Goal: Task Accomplishment & Management: Manage account settings

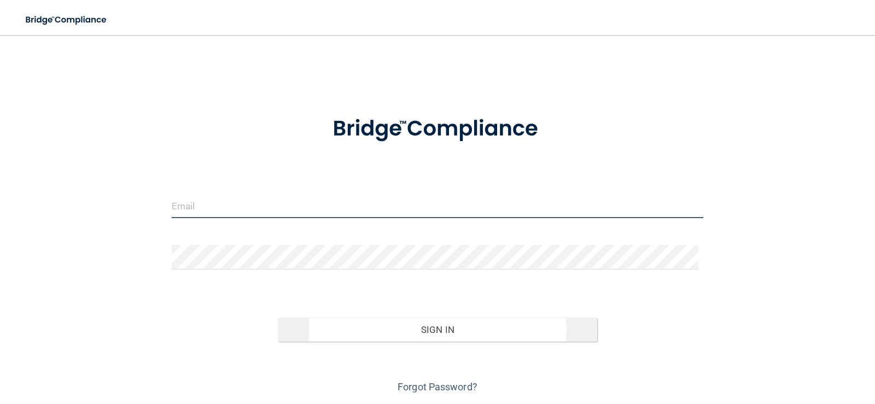
type input "[PERSON_NAME][EMAIL_ADDRESS][DOMAIN_NAME]"
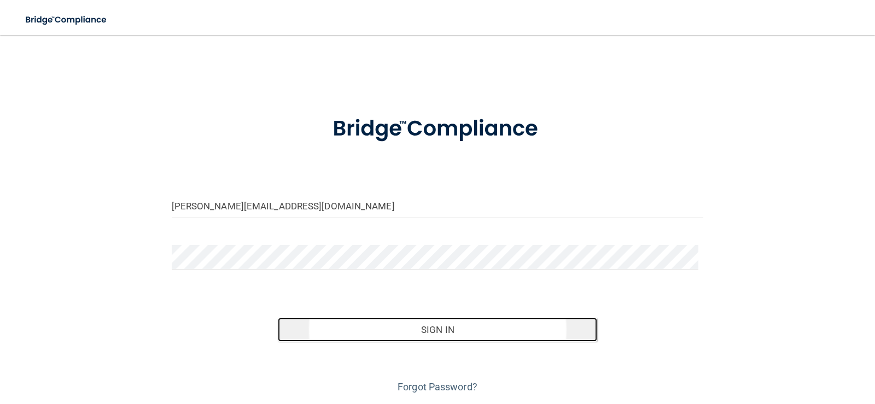
click at [428, 325] on button "Sign In" at bounding box center [437, 330] width 319 height 24
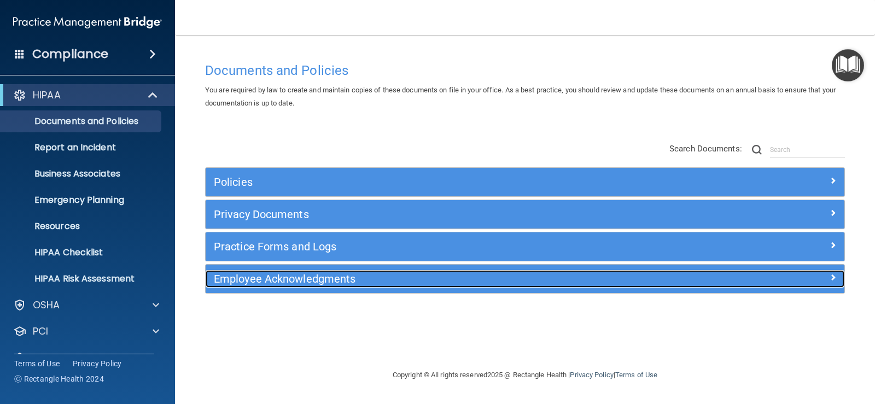
click at [255, 280] on h5 "Employee Acknowledgments" at bounding box center [445, 279] width 463 height 12
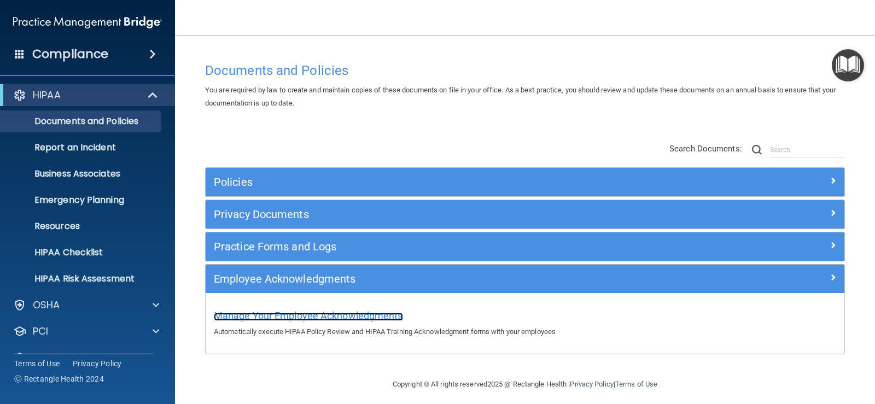
click at [259, 317] on span "Manage Your Employee Acknowledgments" at bounding box center [308, 315] width 189 height 11
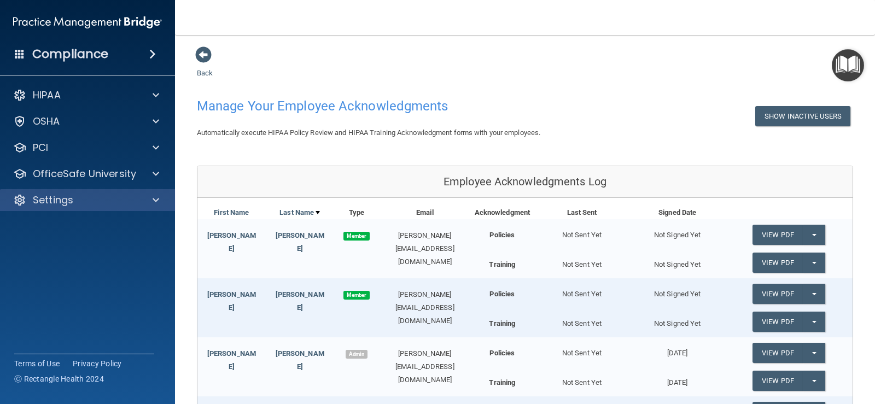
click at [40, 190] on div "Settings" at bounding box center [88, 200] width 176 height 22
click at [204, 52] on span at bounding box center [203, 54] width 16 height 16
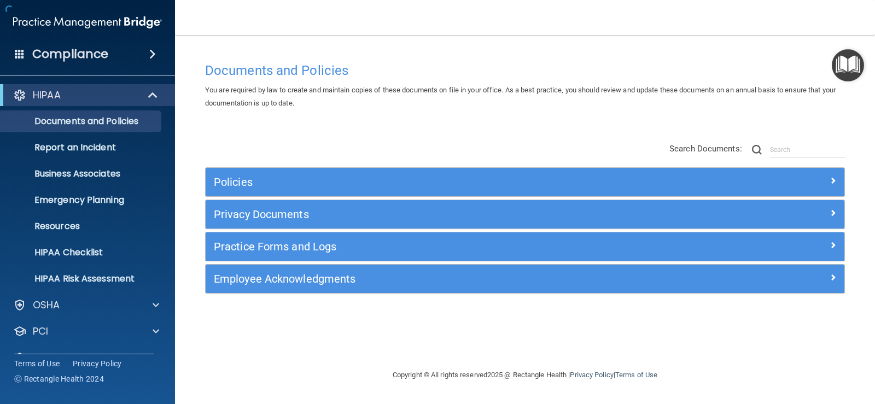
click at [62, 51] on h4 "Compliance" at bounding box center [70, 53] width 76 height 15
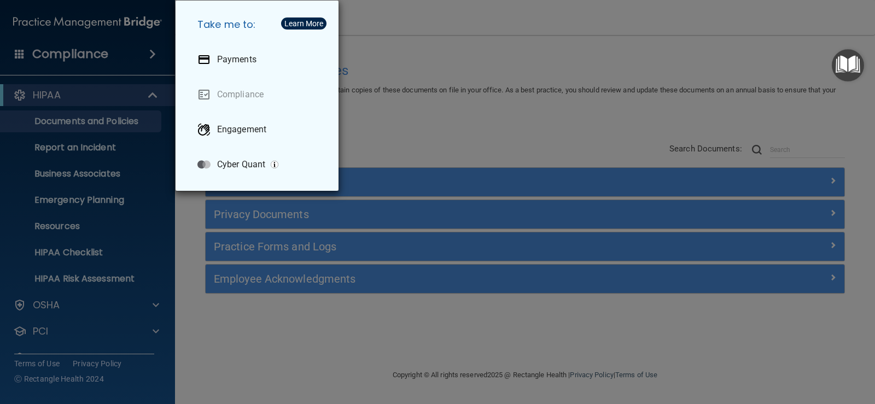
click at [80, 59] on div "Take me to: Payments Compliance Engagement Cyber Quant" at bounding box center [437, 202] width 875 height 404
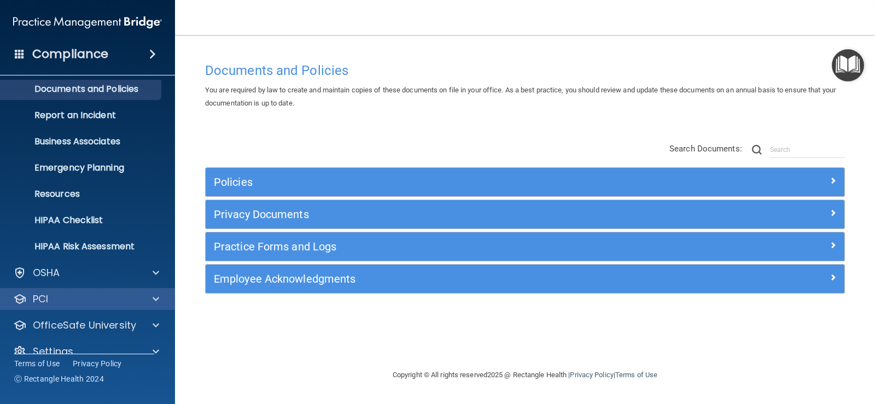
scroll to position [50, 0]
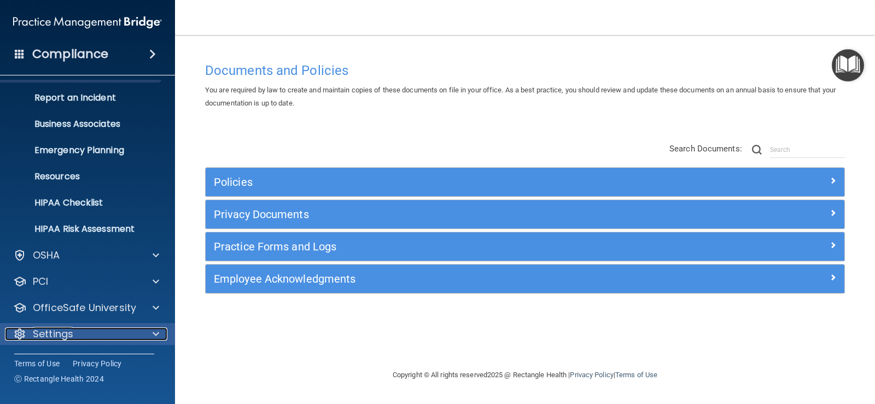
click at [60, 330] on p "Settings" at bounding box center [53, 334] width 40 height 13
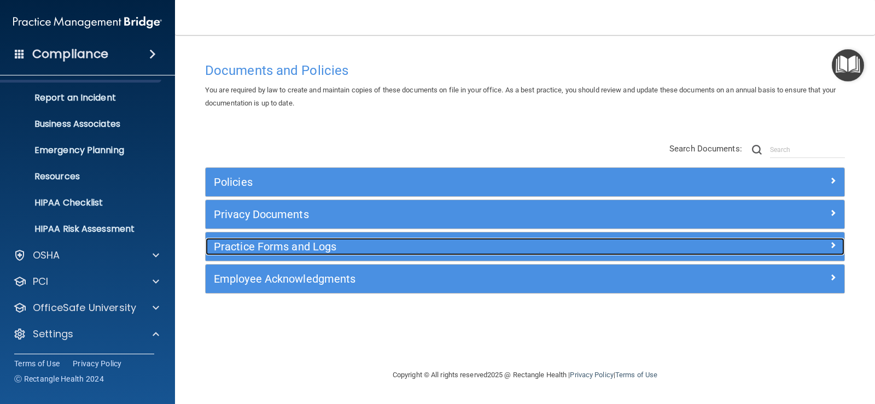
click at [267, 247] on h5 "Practice Forms and Logs" at bounding box center [445, 247] width 463 height 12
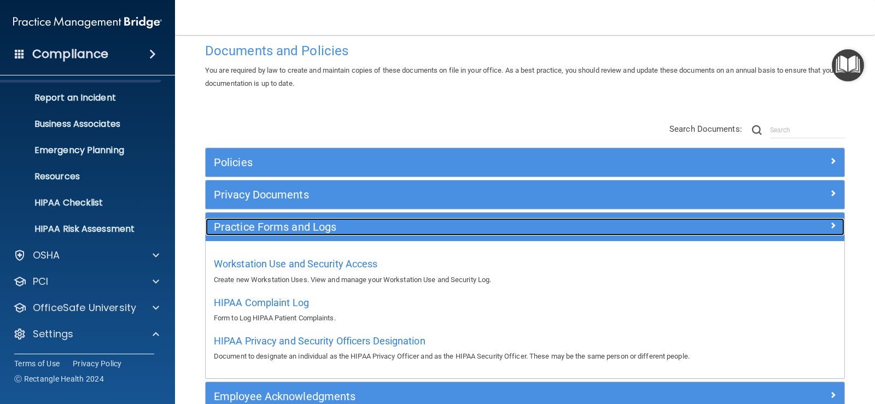
scroll to position [0, 0]
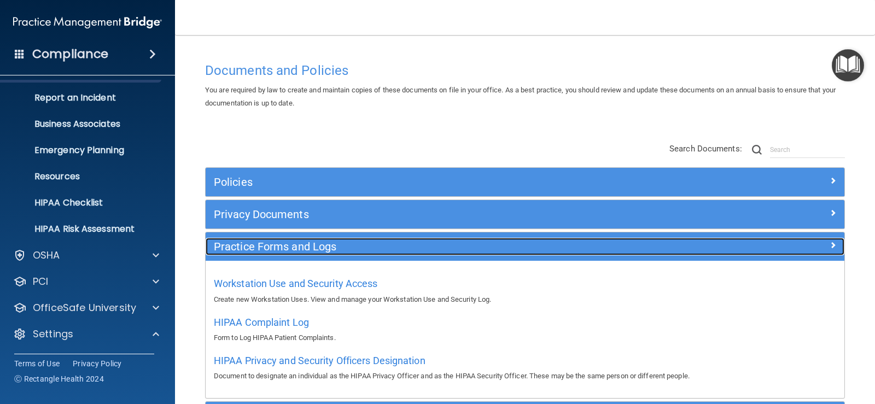
click at [278, 242] on h5 "Practice Forms and Logs" at bounding box center [445, 247] width 463 height 12
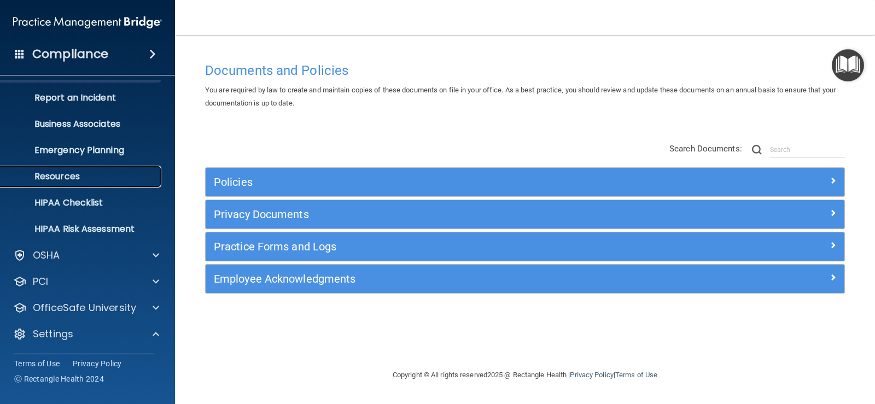
click at [56, 175] on p "Resources" at bounding box center [81, 176] width 149 height 11
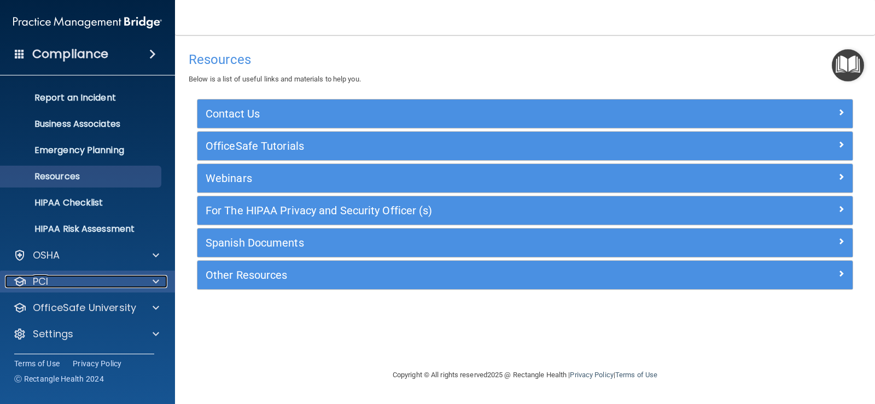
click at [54, 279] on div "PCI" at bounding box center [73, 281] width 136 height 13
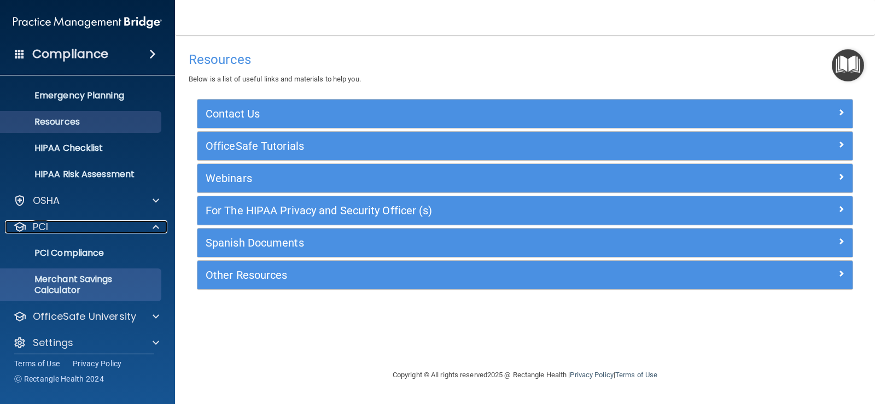
scroll to position [113, 0]
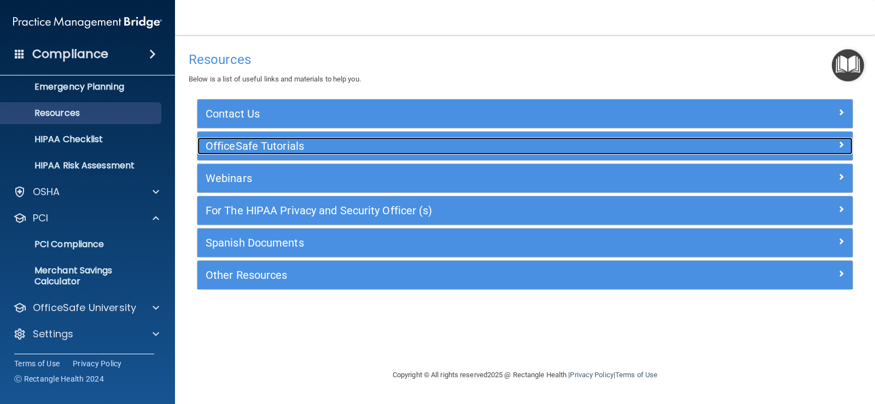
click at [226, 145] on h5 "OfficeSafe Tutorials" at bounding box center [443, 146] width 475 height 12
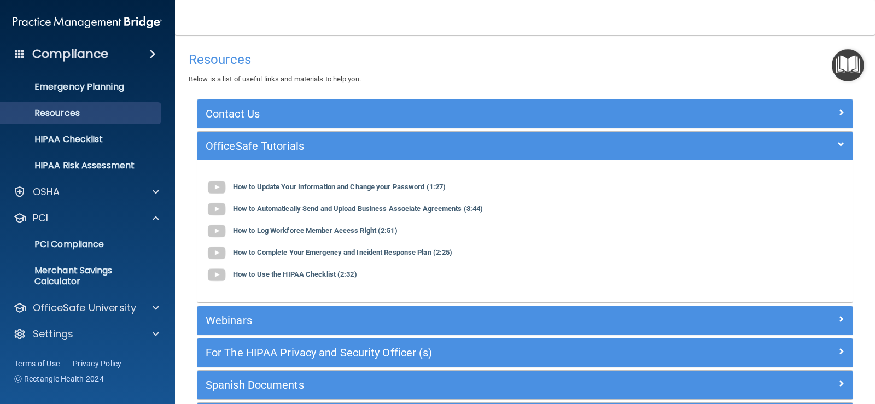
click at [67, 49] on h4 "Compliance" at bounding box center [70, 53] width 76 height 15
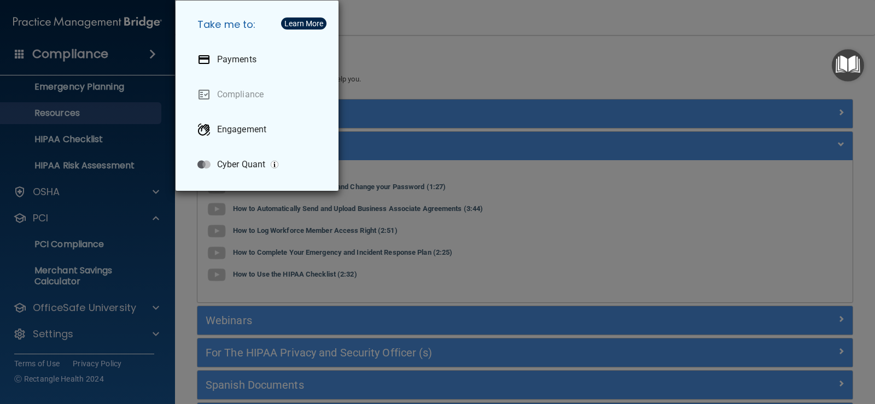
click at [17, 51] on div "Take me to: Payments Compliance Engagement Cyber Quant" at bounding box center [437, 202] width 875 height 404
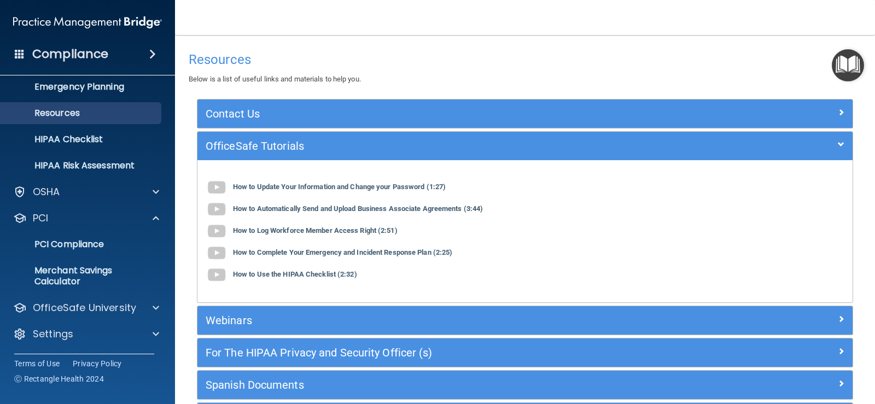
click at [17, 51] on span at bounding box center [20, 54] width 10 height 10
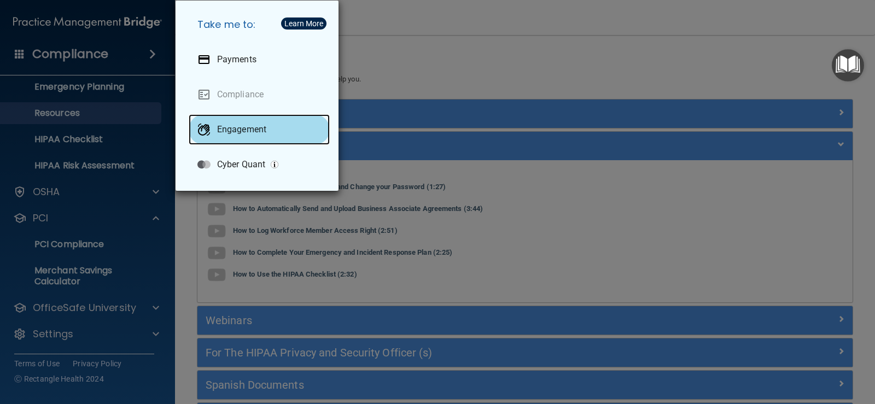
click at [254, 126] on p "Engagement" at bounding box center [241, 129] width 49 height 11
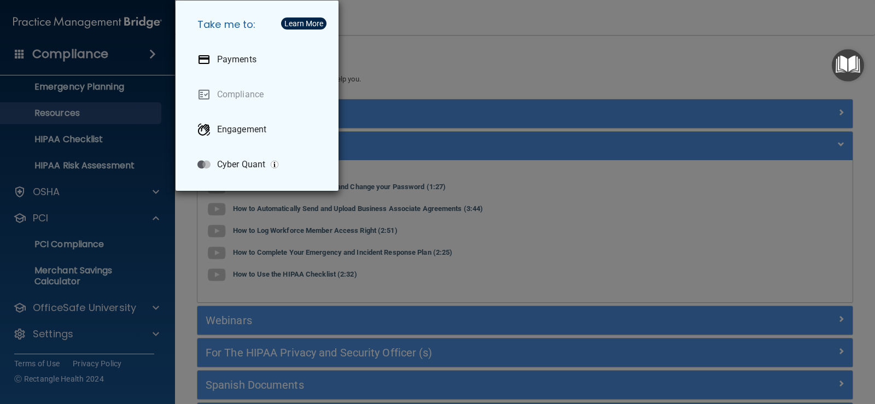
click at [19, 57] on div "Take me to: Payments Compliance Engagement Cyber Quant" at bounding box center [437, 202] width 875 height 404
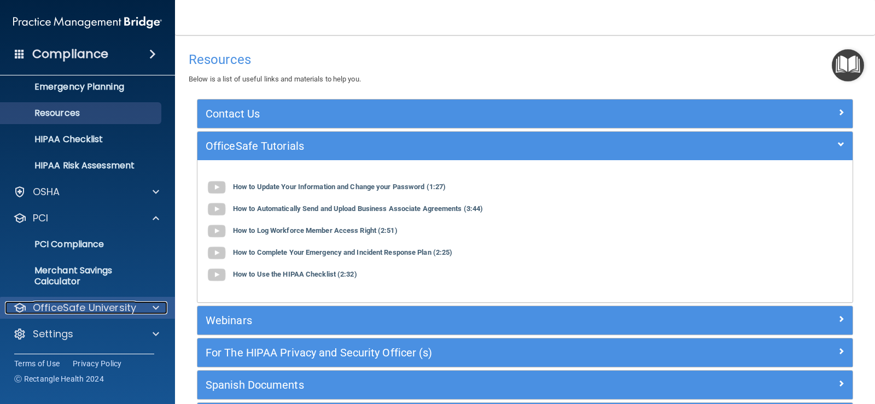
click at [54, 307] on p "OfficeSafe University" at bounding box center [84, 307] width 103 height 13
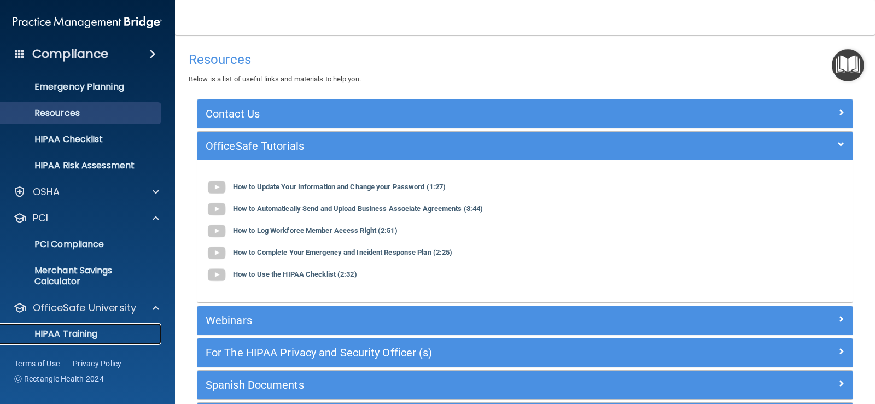
click at [62, 329] on p "HIPAA Training" at bounding box center [52, 334] width 90 height 11
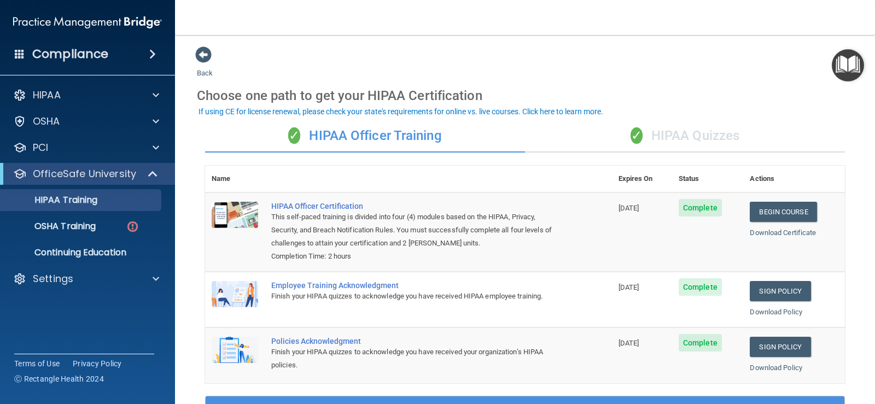
click at [673, 140] on div "✓ HIPAA Quizzes" at bounding box center [685, 136] width 320 height 33
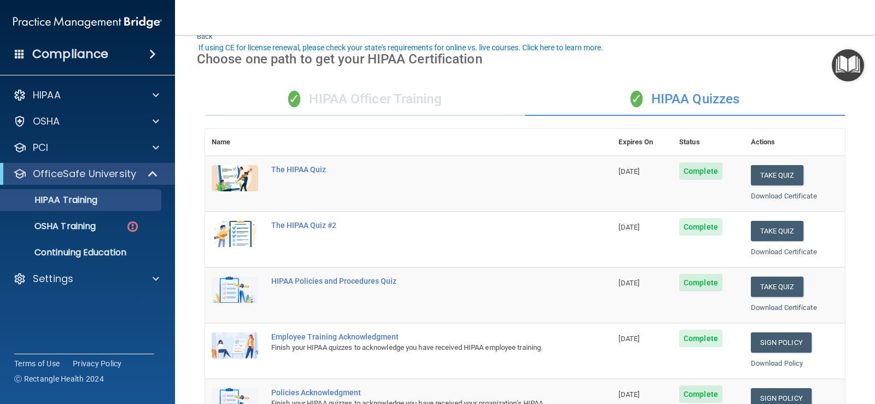
scroll to position [91, 0]
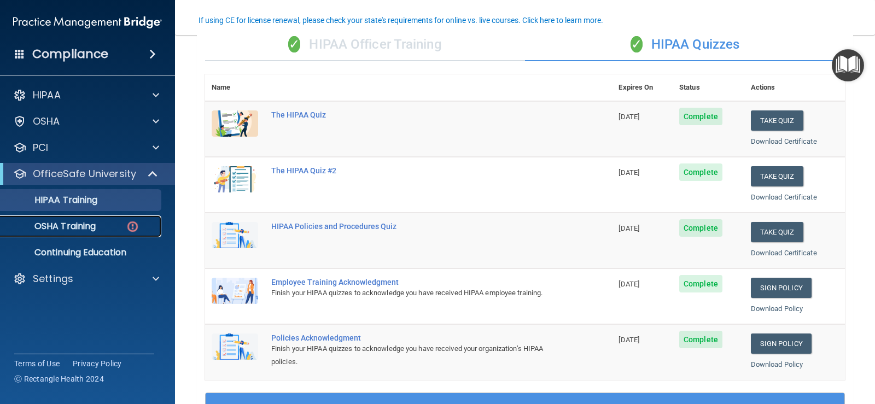
click at [62, 226] on p "OSHA Training" at bounding box center [51, 226] width 89 height 11
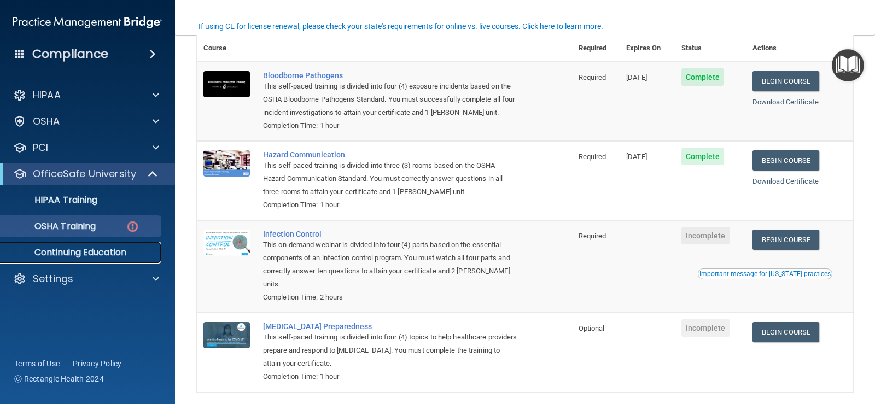
click at [45, 257] on p "Continuing Education" at bounding box center [81, 252] width 149 height 11
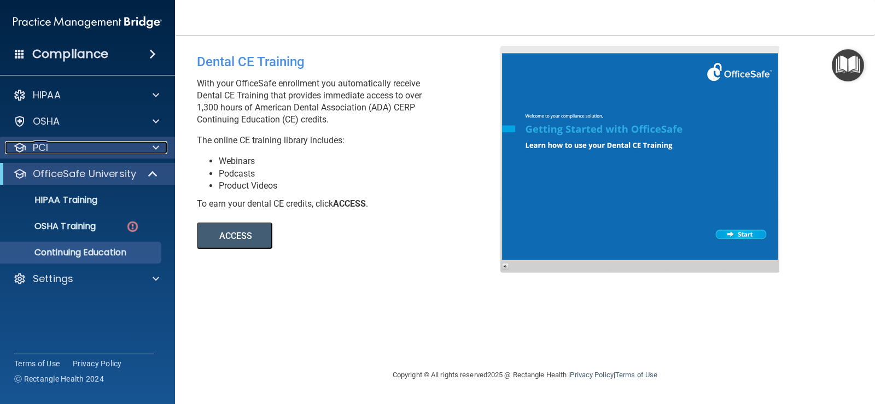
click at [52, 153] on div "PCI" at bounding box center [73, 147] width 136 height 13
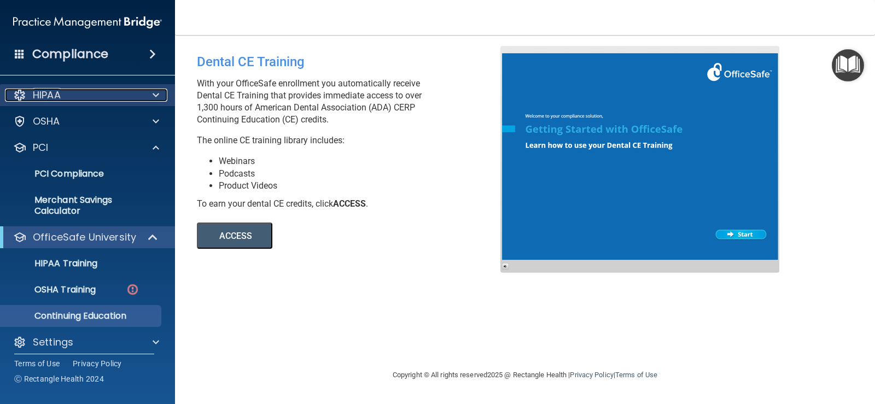
click at [55, 94] on p "HIPAA" at bounding box center [47, 95] width 28 height 13
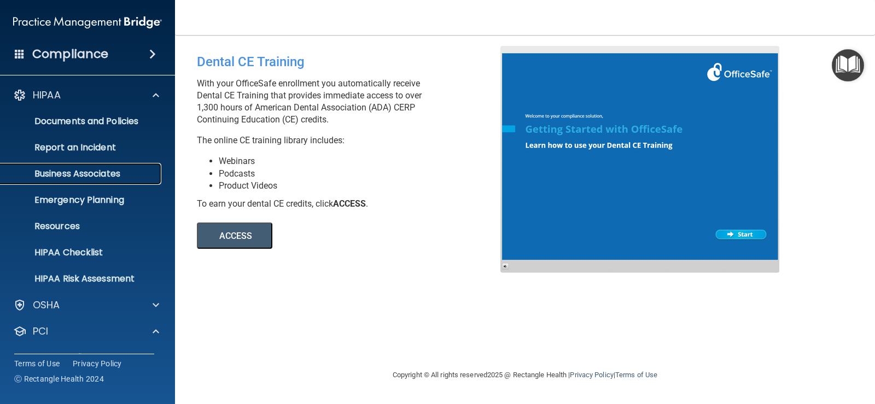
click at [73, 167] on link "Business Associates" at bounding box center [75, 174] width 172 height 22
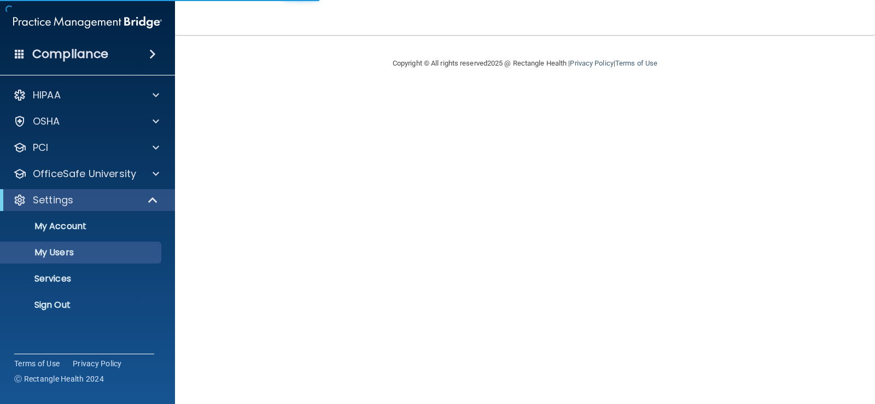
select select "20"
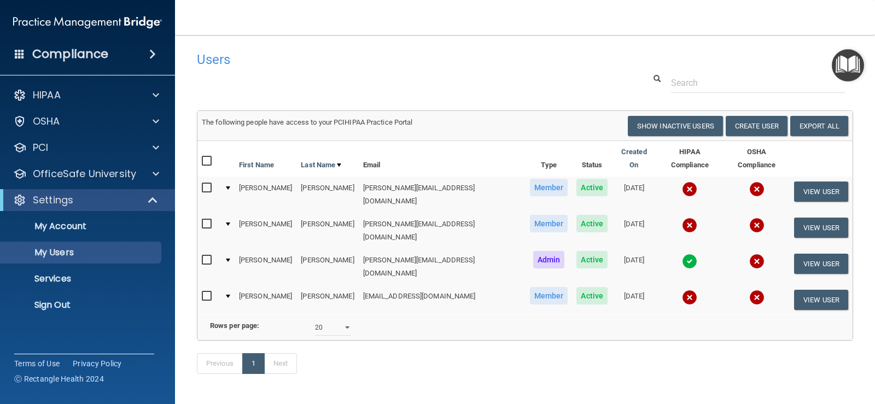
click at [207, 220] on input "checkbox" at bounding box center [208, 224] width 13 height 9
checkbox input "true"
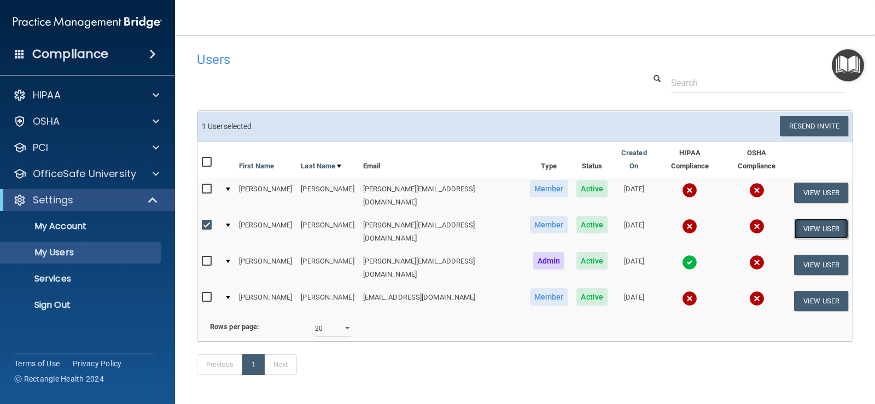
click at [813, 219] on button "View User" at bounding box center [821, 229] width 54 height 20
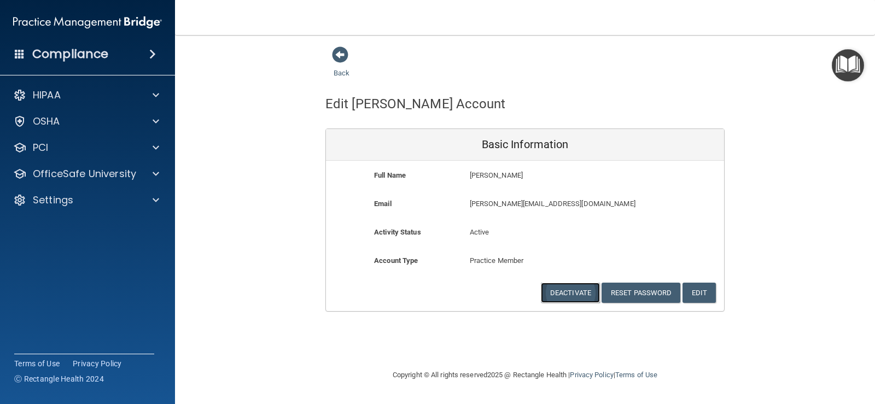
click at [570, 294] on button "Deactivate" at bounding box center [570, 293] width 59 height 20
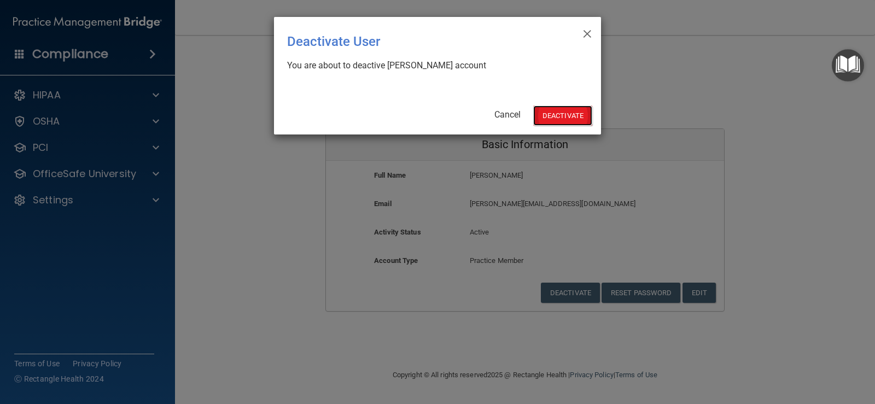
click at [555, 118] on button "Deactivate" at bounding box center [562, 116] width 59 height 20
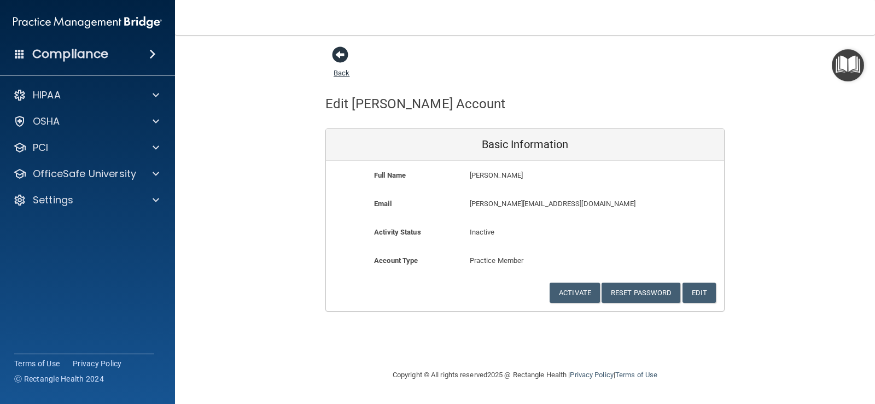
click at [339, 57] on span at bounding box center [340, 54] width 16 height 16
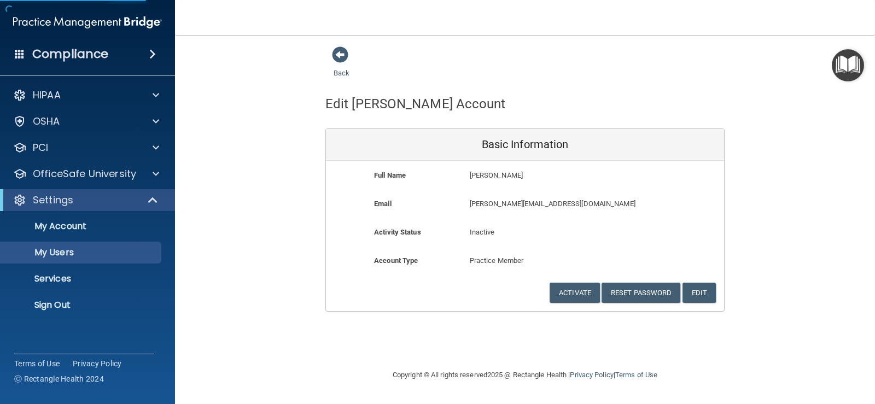
select select "20"
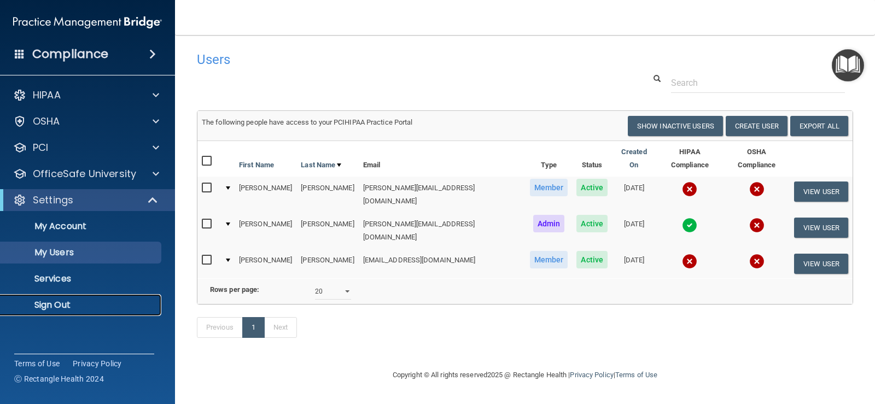
click at [66, 308] on p "Sign Out" at bounding box center [81, 305] width 149 height 11
